Goal: Task Accomplishment & Management: Manage account settings

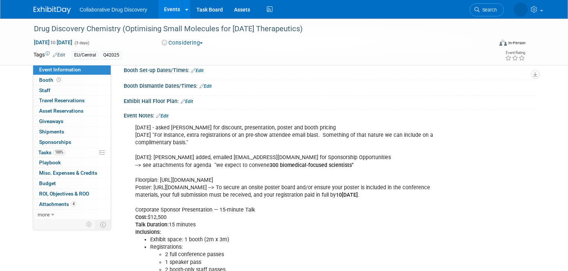
scroll to position [119, 0]
drag, startPoint x: 307, startPoint y: 28, endPoint x: 19, endPoint y: 32, distance: 287.9
click at [19, 32] on div "Drug Discovery Chemistry (Optimising Small Molecules for Tomorrow’s Therapeutic…" at bounding box center [284, 42] width 568 height 47
copy div "Drug Discovery Chemistry (Optimising Small Molecules for Tomorrow’s Therapeutics"
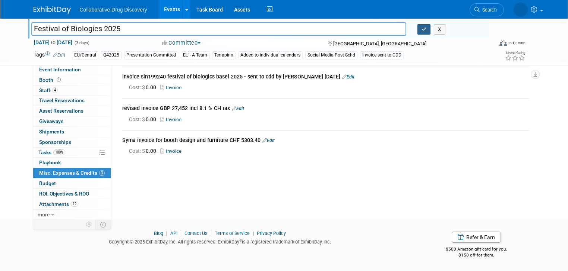
click at [426, 31] on icon "button" at bounding box center [423, 29] width 5 height 5
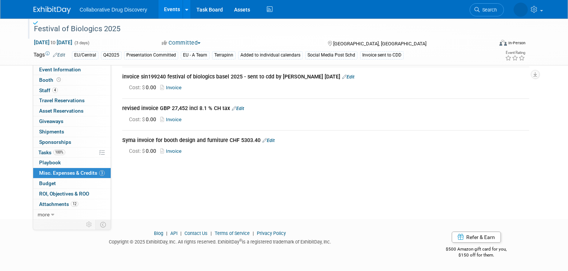
click at [162, 10] on link "Events" at bounding box center [171, 9] width 27 height 19
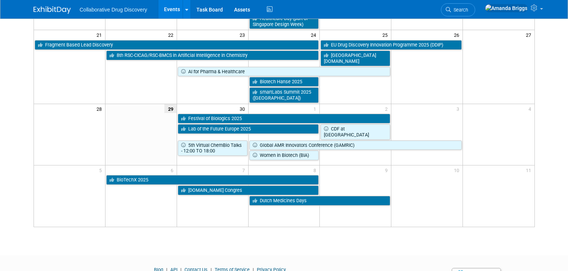
scroll to position [238, 0]
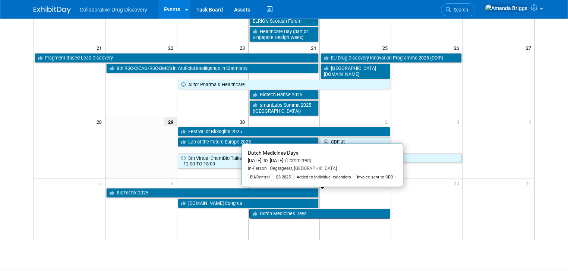
click at [280, 209] on link "Dutch Medicines Days" at bounding box center [319, 214] width 141 height 10
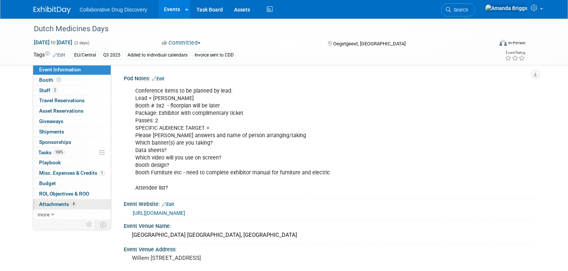
click at [45, 203] on span "Attachments 4" at bounding box center [57, 204] width 37 height 6
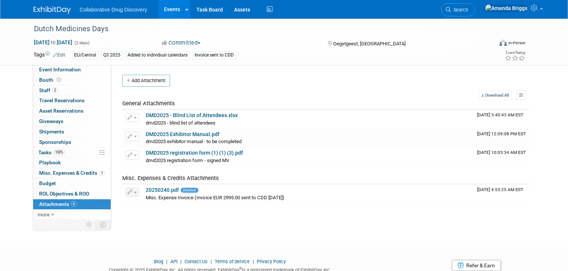
click at [163, 10] on link "Events" at bounding box center [171, 9] width 27 height 19
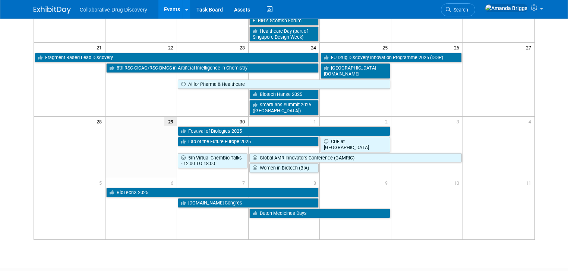
scroll to position [238, 0]
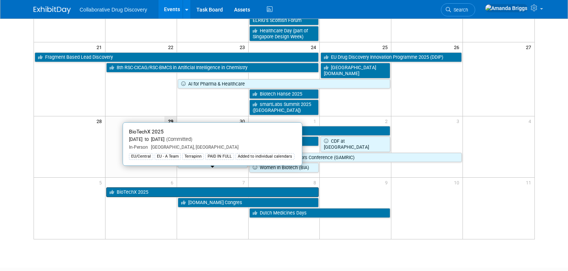
click at [142, 188] on link "BioTechX 2025" at bounding box center [212, 193] width 213 height 10
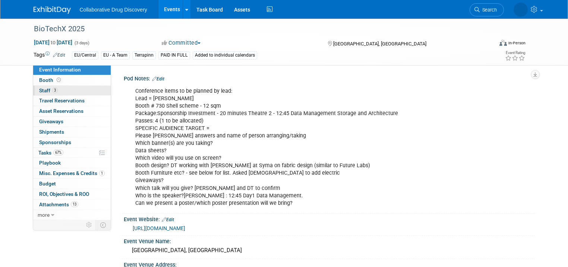
click at [39, 91] on span "Staff 3" at bounding box center [48, 91] width 19 height 6
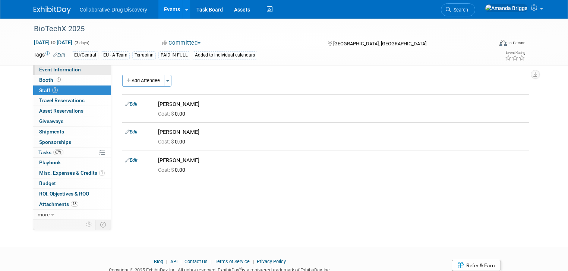
click at [58, 72] on span "Event Information" at bounding box center [60, 70] width 42 height 6
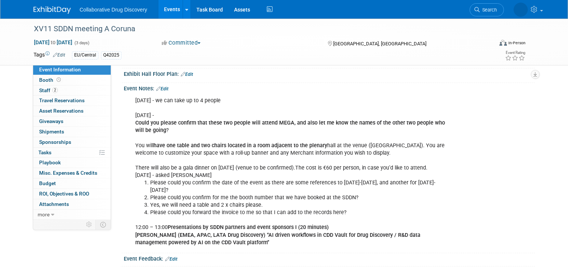
scroll to position [119, 0]
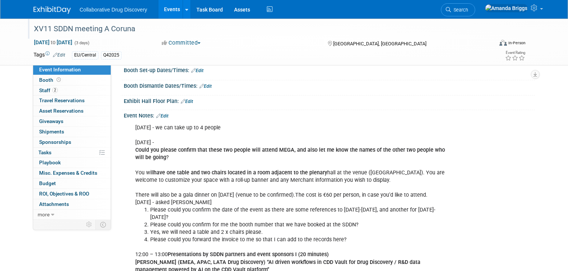
drag, startPoint x: 112, startPoint y: 31, endPoint x: 25, endPoint y: 36, distance: 87.3
click at [28, 36] on div "XV11 SDDN meeting A Coruna" at bounding box center [258, 29] width 461 height 20
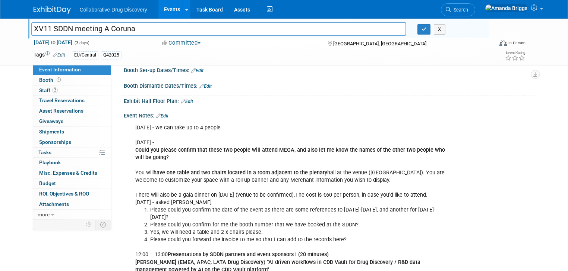
click at [28, 36] on div "XV11 SDDN meeting A Coruna XV11 SDDN meeting A Coruna X" at bounding box center [258, 29] width 461 height 20
drag, startPoint x: 131, startPoint y: 29, endPoint x: 16, endPoint y: 37, distance: 114.7
click at [16, 37] on div "XV11 SDDN meeting A Coruna XV11 SDDN meeting A Coruna X Nov 19, 2025 to Nov 21,…" at bounding box center [284, 42] width 568 height 47
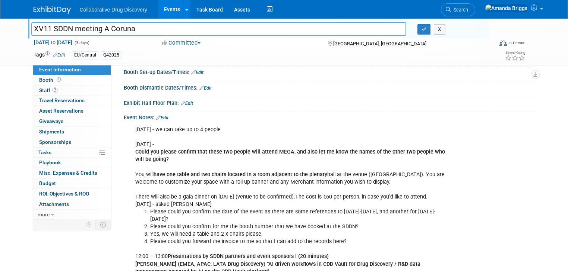
scroll to position [131, 0]
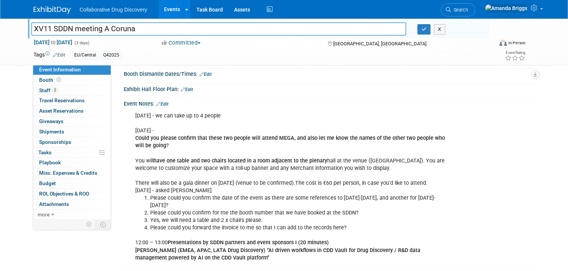
click at [158, 102] on link "Edit" at bounding box center [162, 104] width 12 height 5
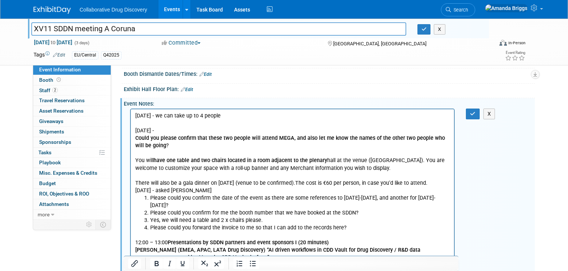
scroll to position [0, 0]
click at [135, 117] on p "28JUL2025 - we can take up to 4 people 15JUL2025 - Could you please confirm tha…" at bounding box center [292, 153] width 315 height 82
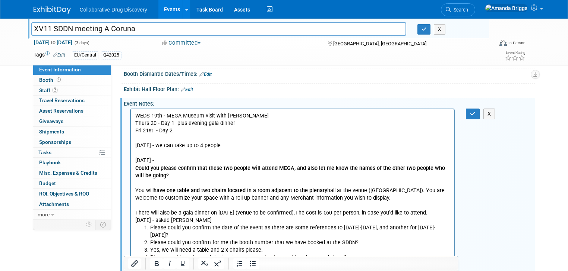
click at [135, 117] on p "WEDS 19th - MEGA Museum visit with pinchos Thurs 20 - Day 1 plus evening gala d…" at bounding box center [292, 123] width 315 height 22
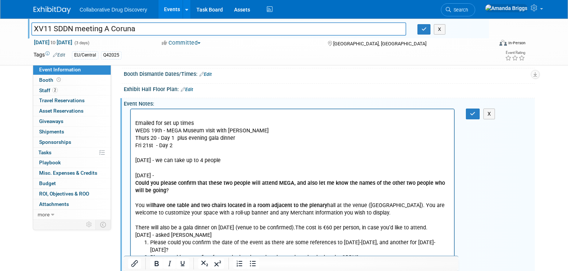
click at [135, 123] on p "Emailed for set up times" at bounding box center [292, 123] width 315 height 7
click at [472, 113] on button "button" at bounding box center [473, 114] width 14 height 11
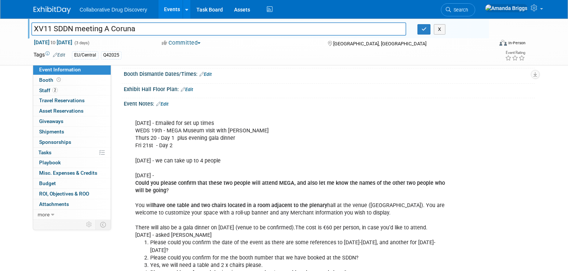
click at [158, 103] on link "Edit" at bounding box center [162, 104] width 12 height 5
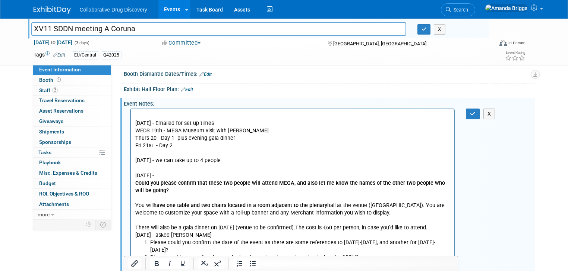
click at [230, 125] on p "29SEP2025 - Emailed for set up times WEDS 19th - MEGA Museum visit with pinchos…" at bounding box center [292, 175] width 315 height 127
click at [474, 111] on icon "button" at bounding box center [473, 113] width 6 height 5
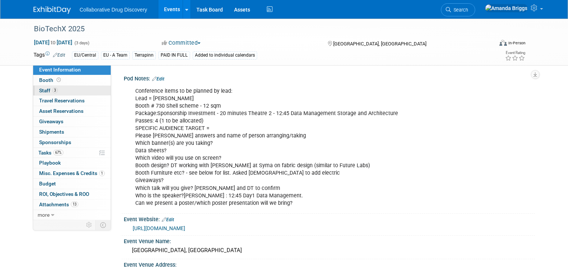
click at [40, 91] on span "Staff 3" at bounding box center [48, 91] width 19 height 6
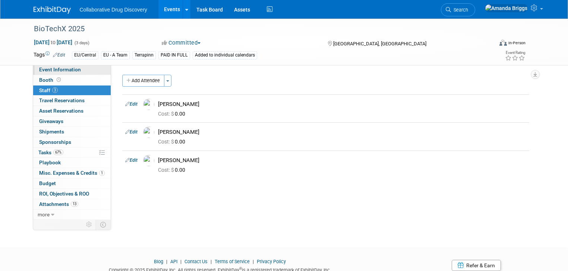
click at [41, 69] on span "Event Information" at bounding box center [60, 70] width 42 height 6
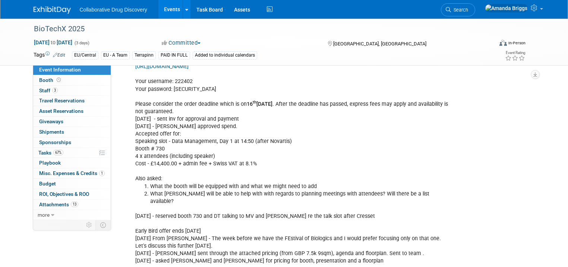
scroll to position [775, 0]
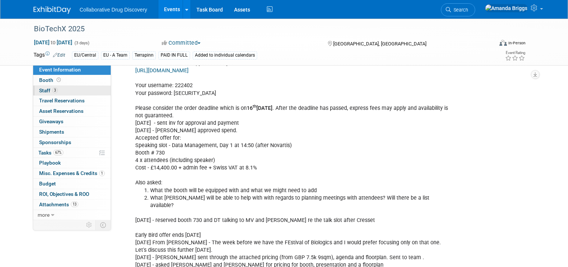
click at [42, 91] on span "Staff 3" at bounding box center [48, 91] width 19 height 6
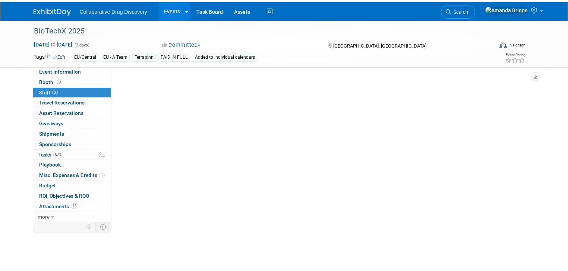
scroll to position [0, 0]
